Goal: Find specific page/section: Find specific page/section

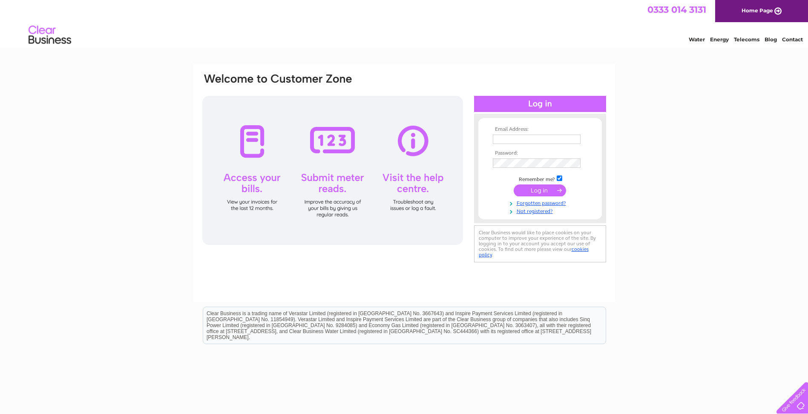
type input "aileen@blackthorneit.com"
click at [540, 191] on input "submit" at bounding box center [540, 191] width 52 height 12
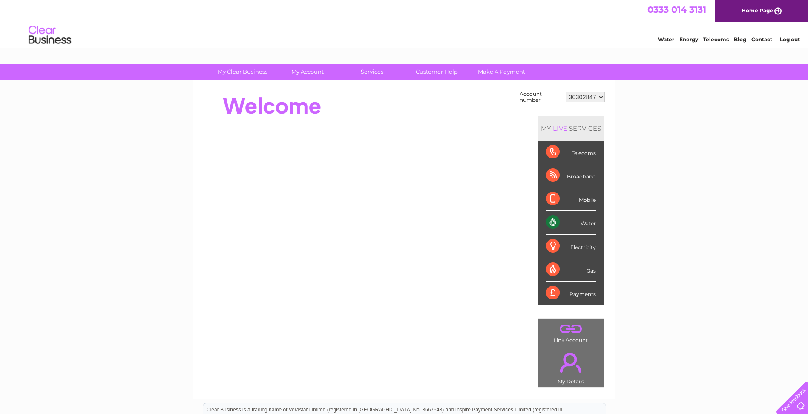
click at [589, 226] on div "Water" at bounding box center [571, 222] width 50 height 23
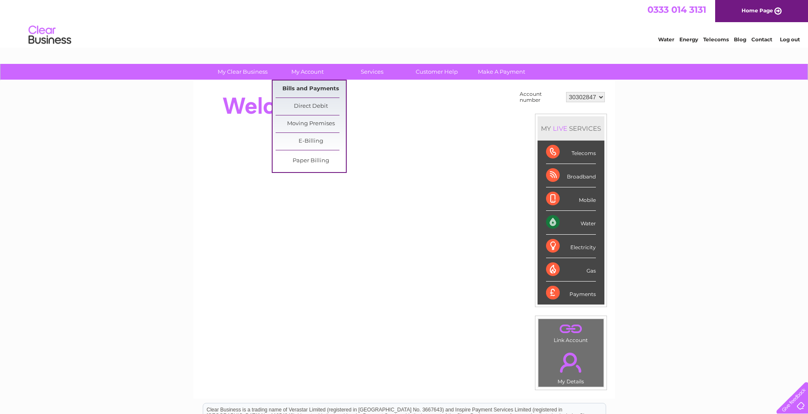
click at [297, 92] on link "Bills and Payments" at bounding box center [311, 89] width 70 height 17
